Goal: Transaction & Acquisition: Purchase product/service

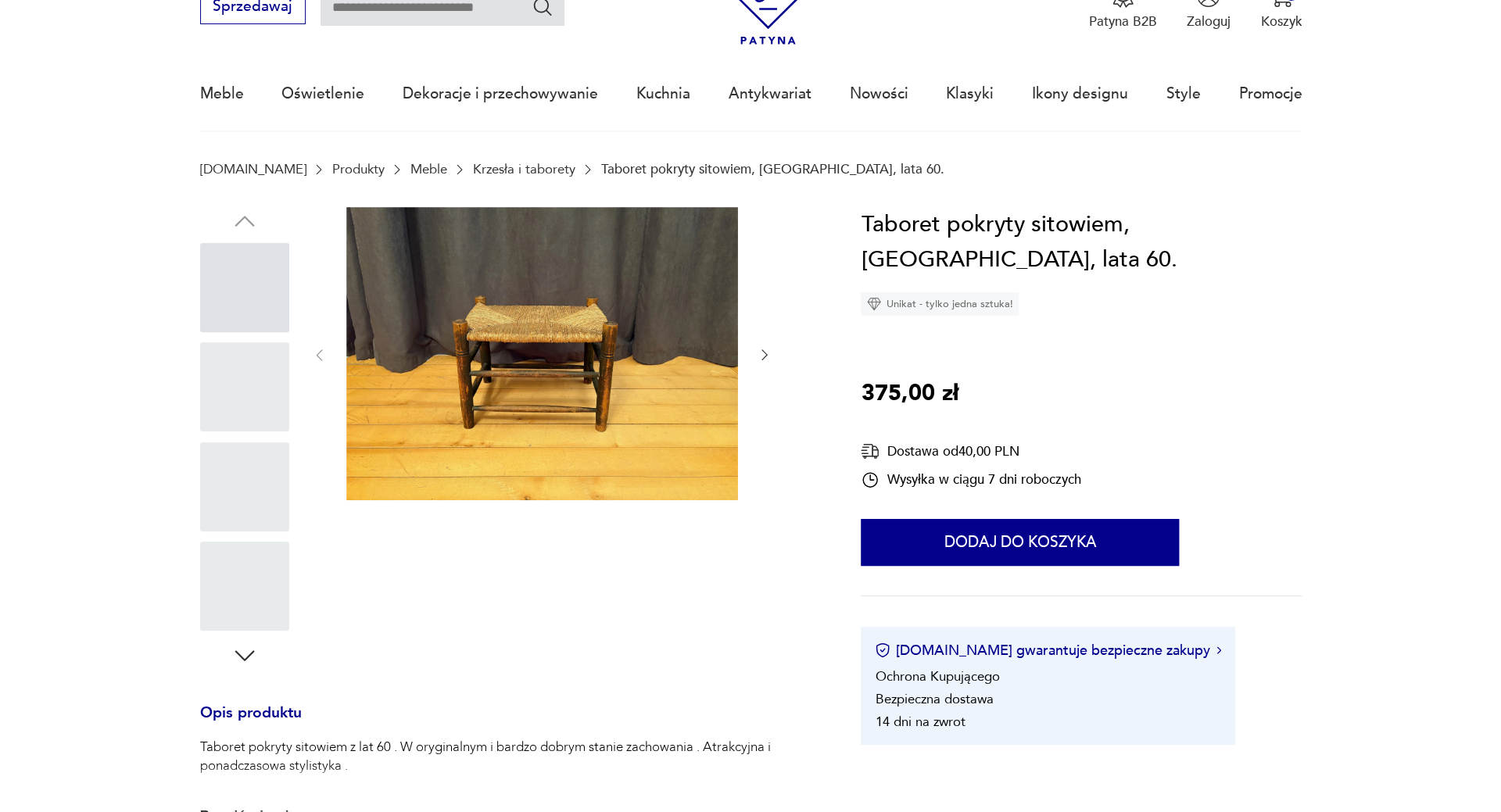
scroll to position [78, 0]
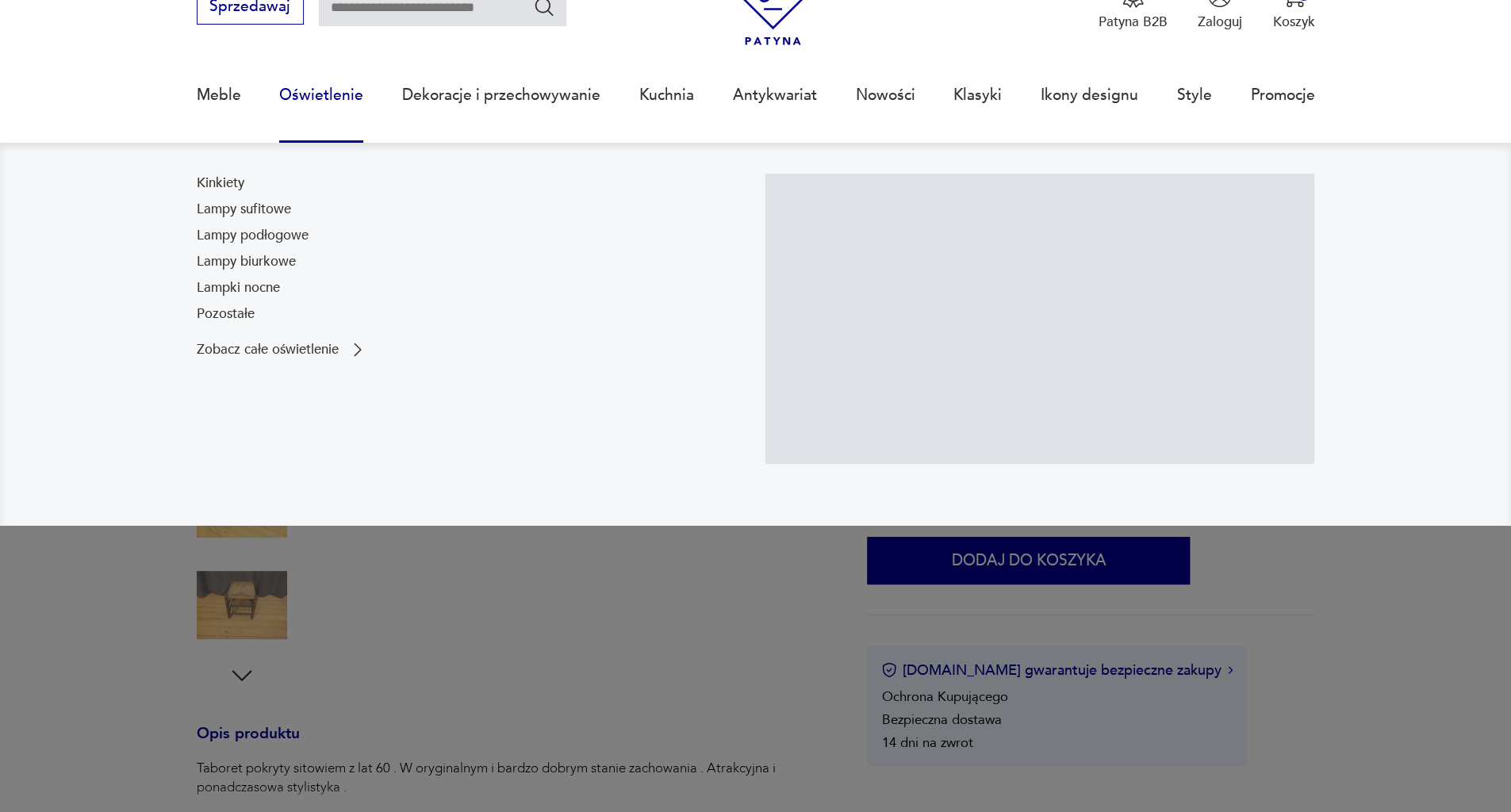
click at [411, 344] on div "Zobacz całe oświetlenie" at bounding box center [471, 349] width 550 height 19
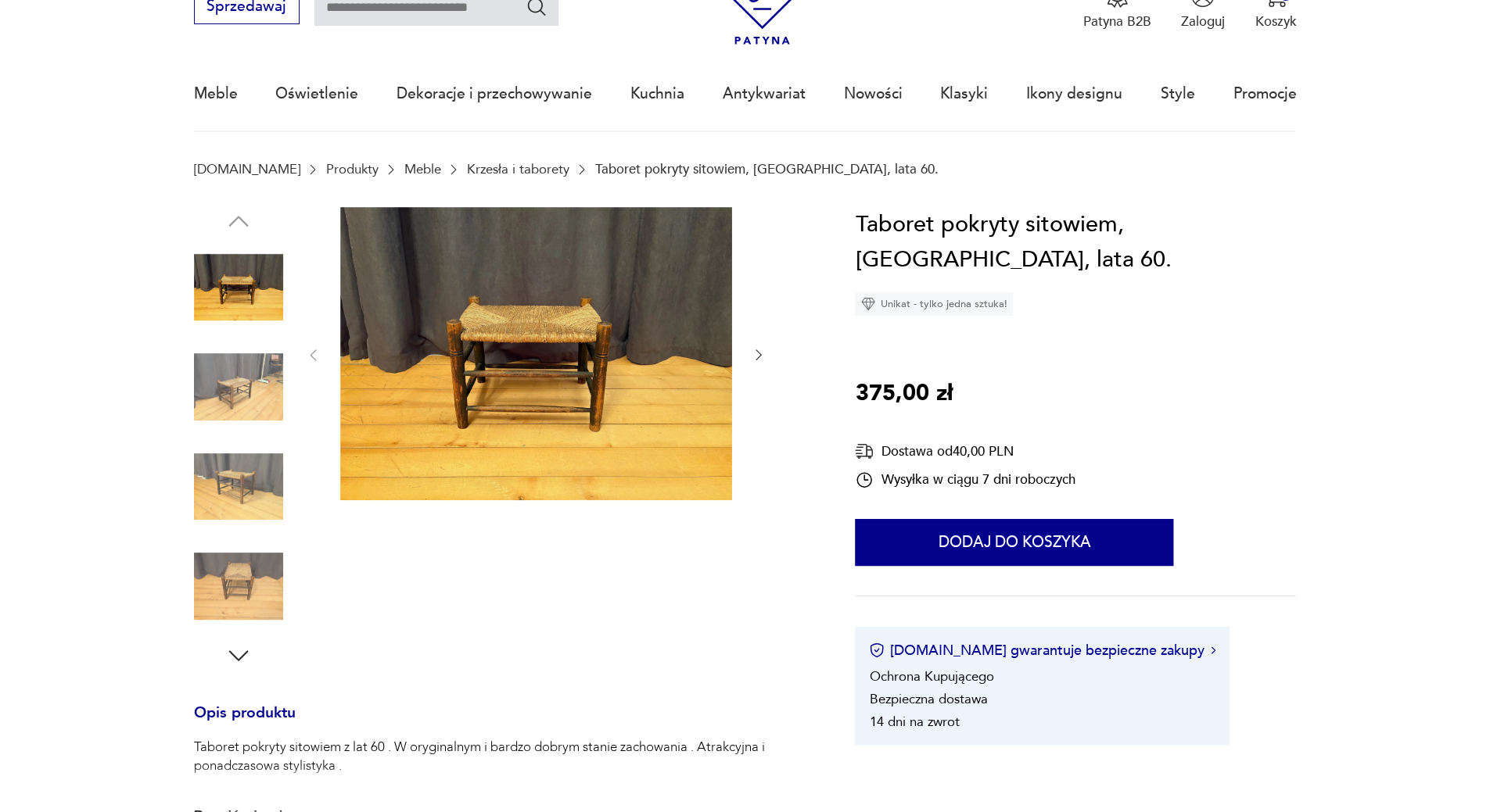
click at [503, 410] on img at bounding box center [537, 355] width 392 height 294
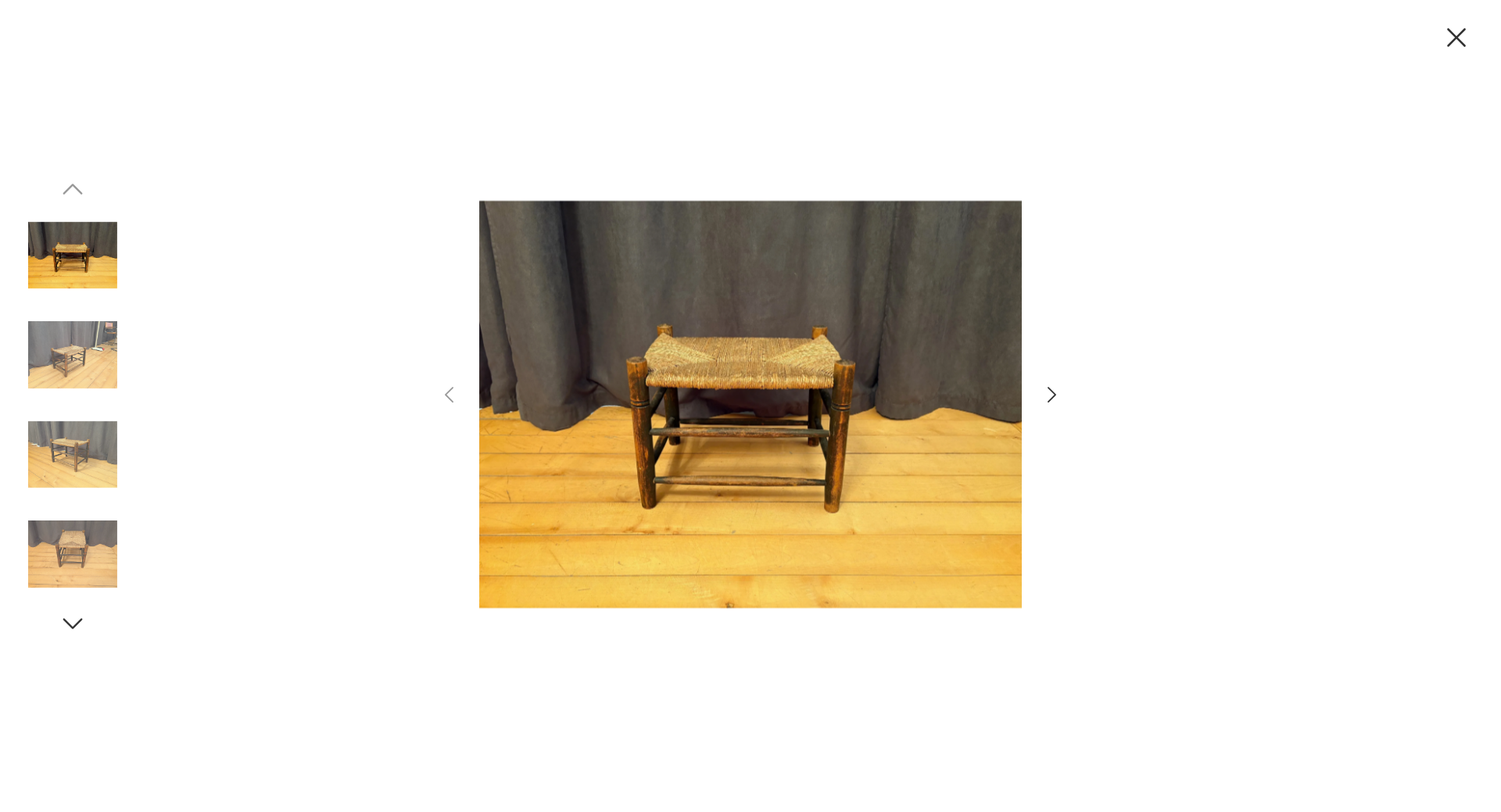
click at [1048, 392] on icon "button" at bounding box center [1052, 395] width 23 height 23
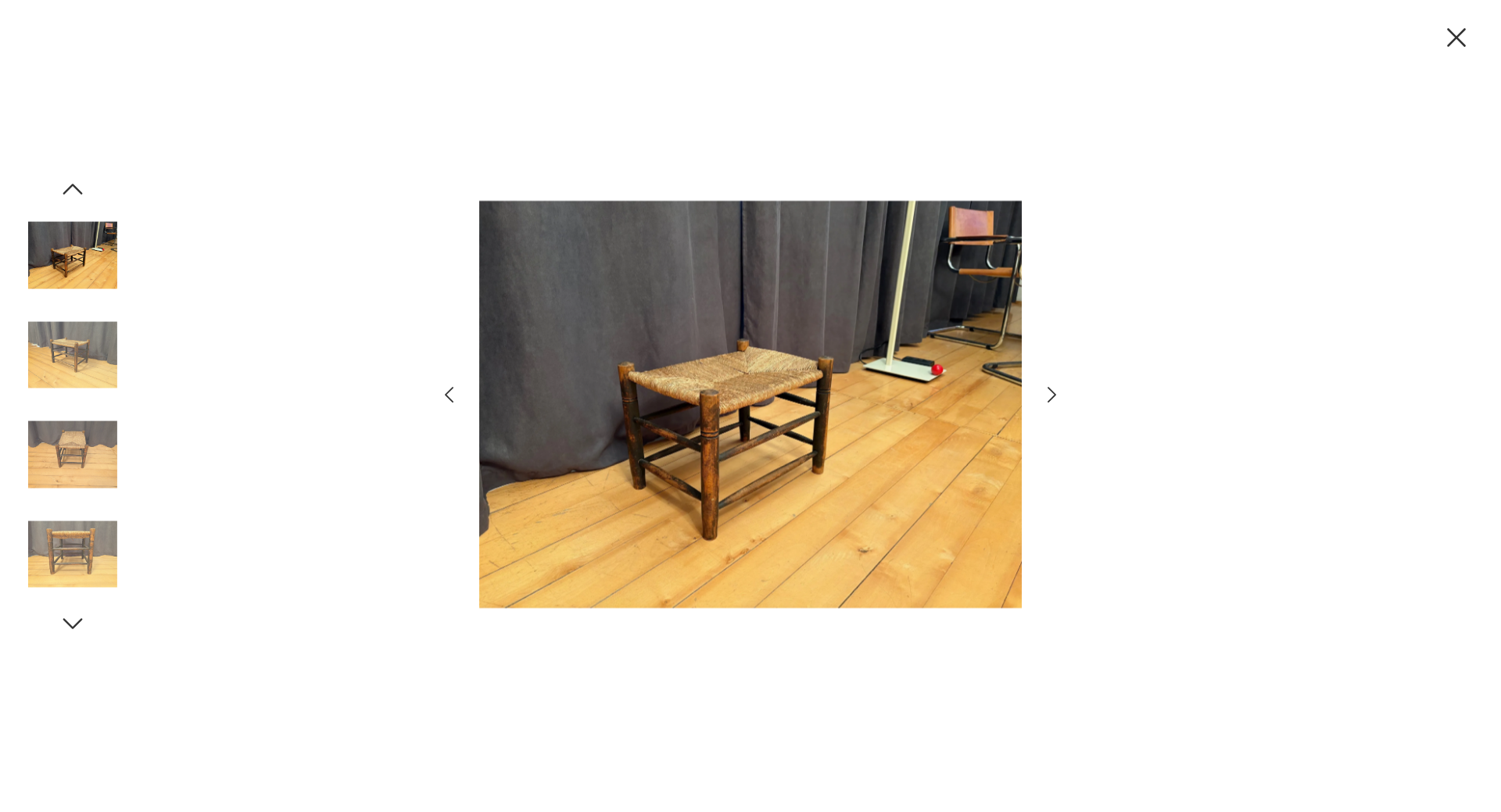
click at [1048, 392] on icon "button" at bounding box center [1052, 395] width 23 height 23
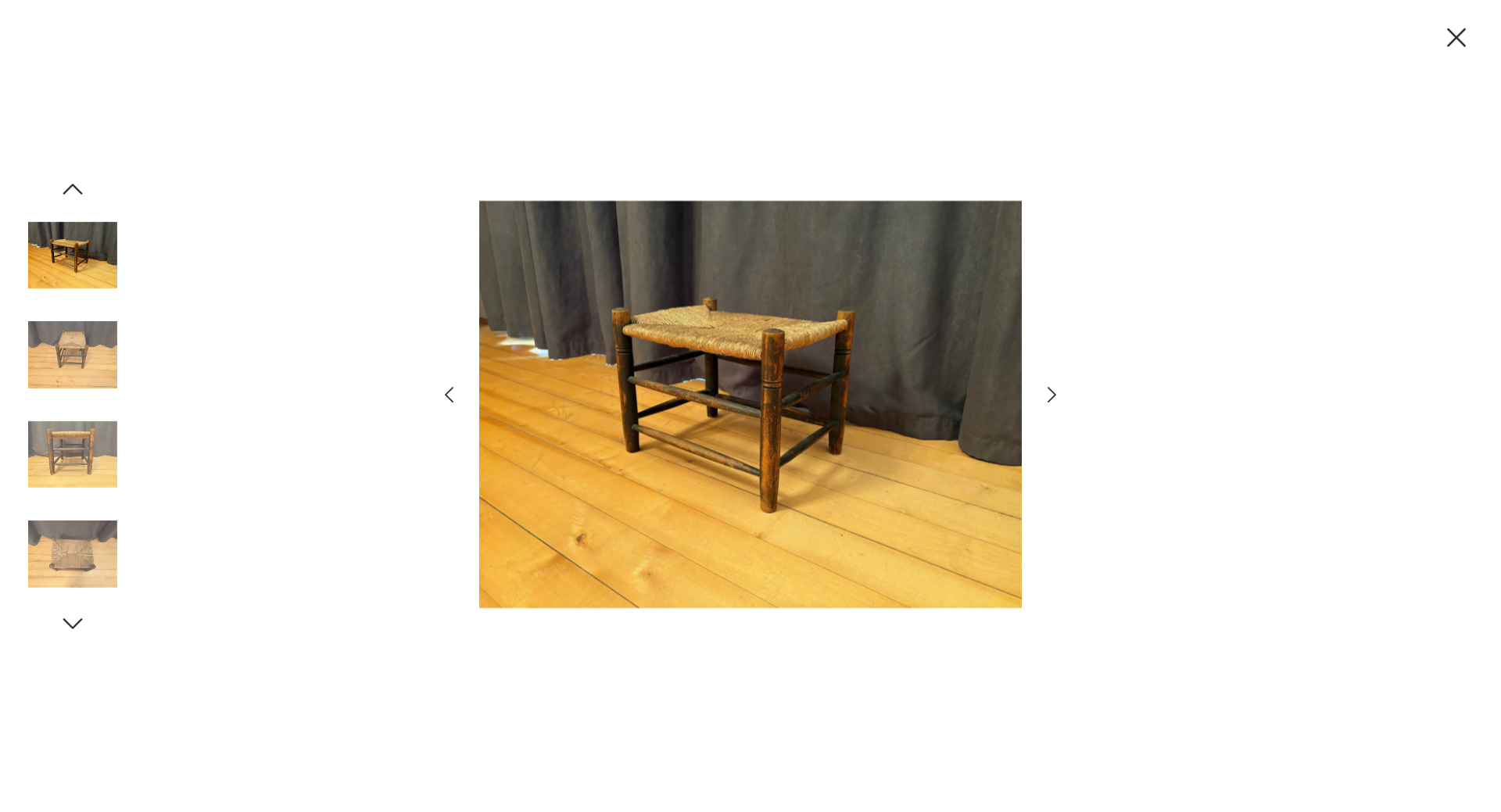
click at [1048, 392] on icon "button" at bounding box center [1052, 395] width 23 height 23
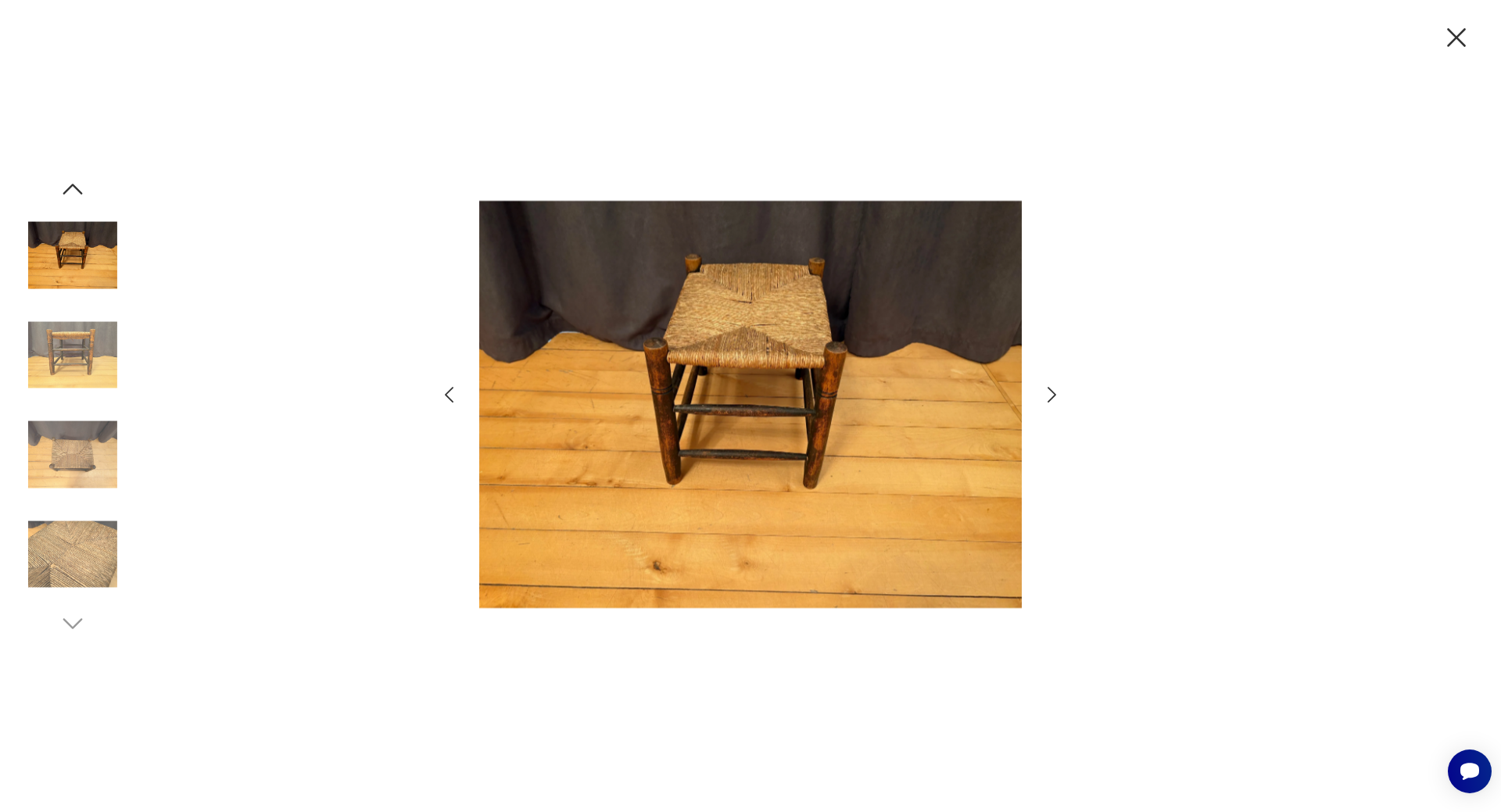
click at [1048, 392] on icon "button" at bounding box center [1052, 395] width 23 height 23
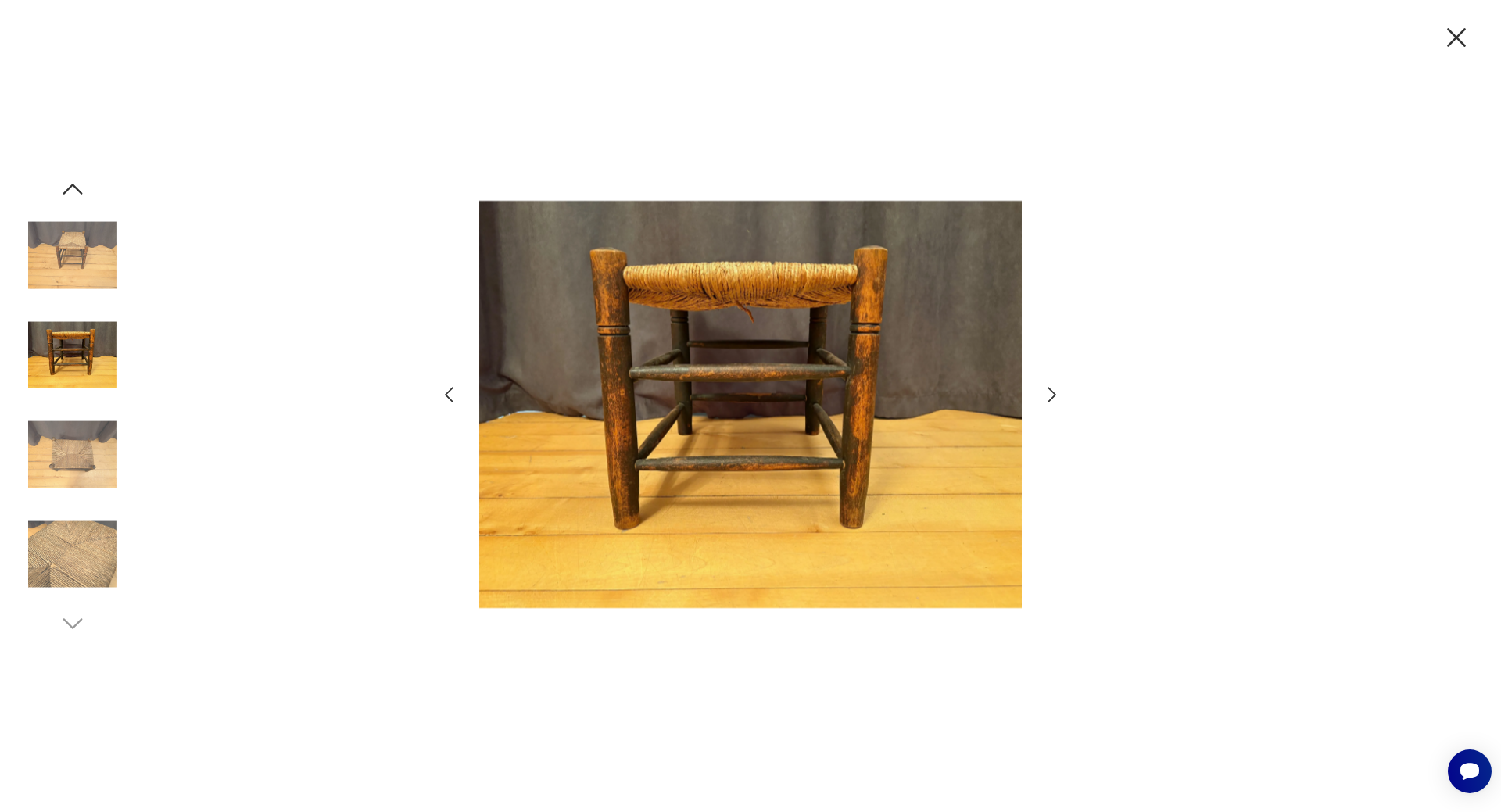
click at [1048, 392] on icon "button" at bounding box center [1052, 395] width 23 height 23
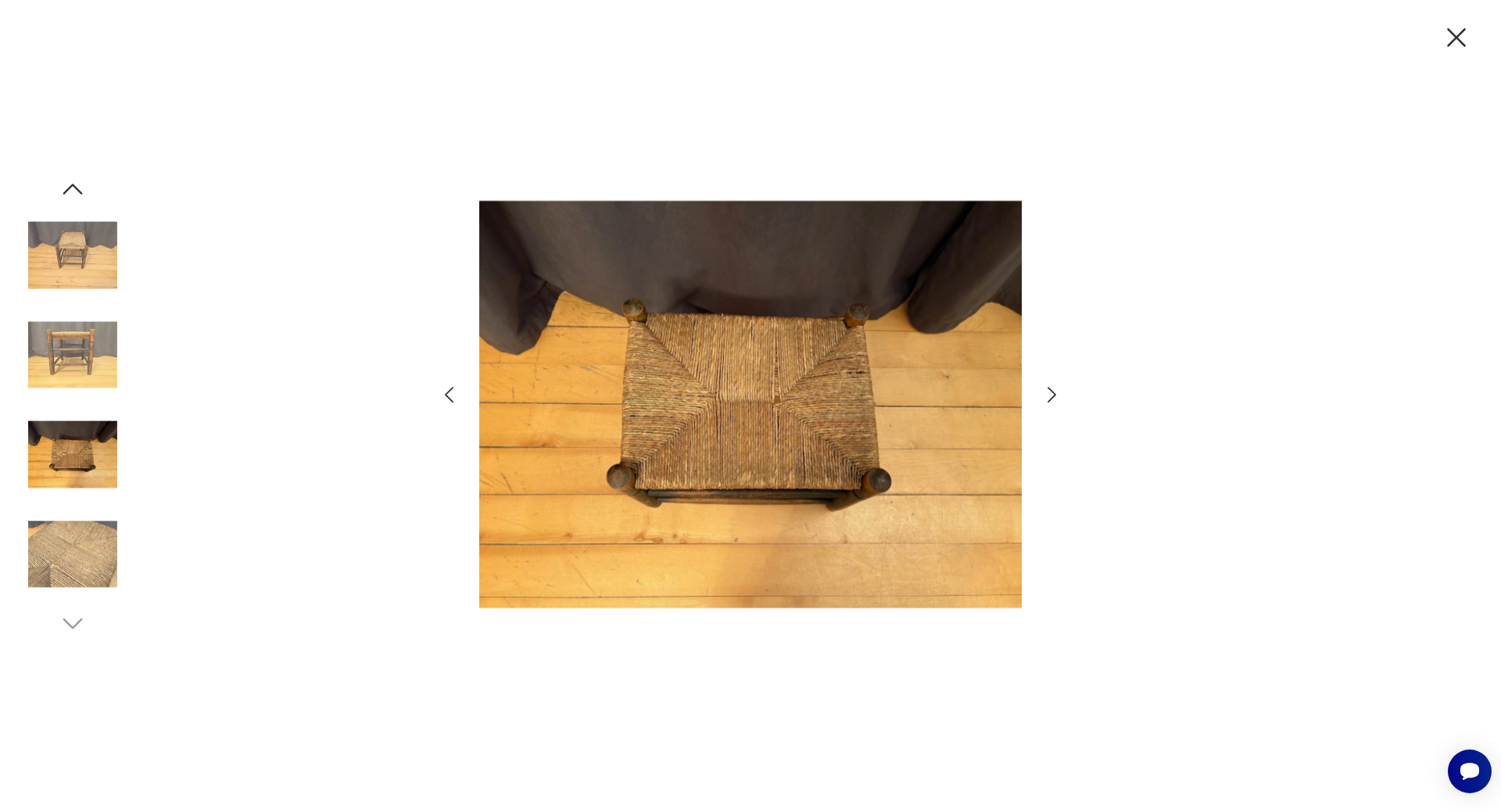
click at [1048, 392] on icon "button" at bounding box center [1052, 395] width 23 height 23
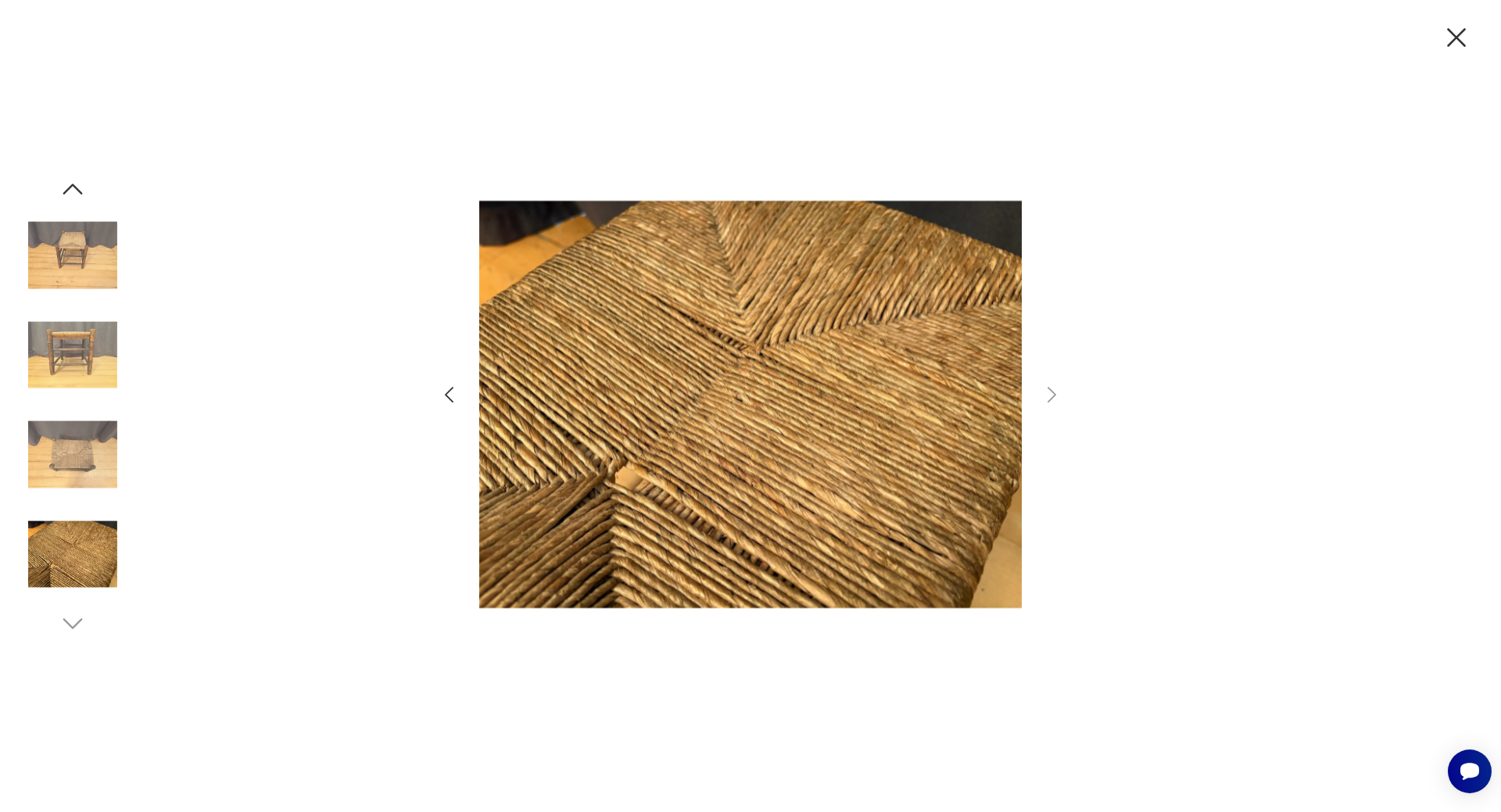
click at [1455, 42] on icon "button" at bounding box center [1457, 37] width 33 height 33
